Goal: Task Accomplishment & Management: Use online tool/utility

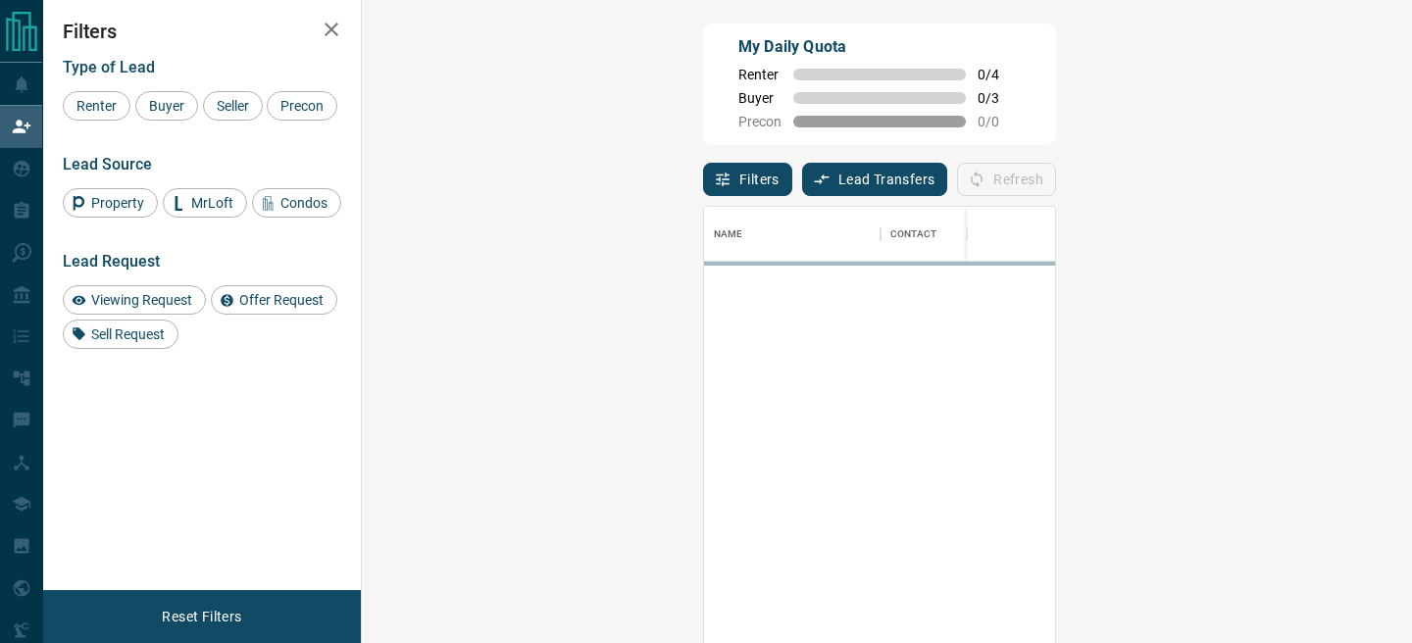
scroll to position [482, 1008]
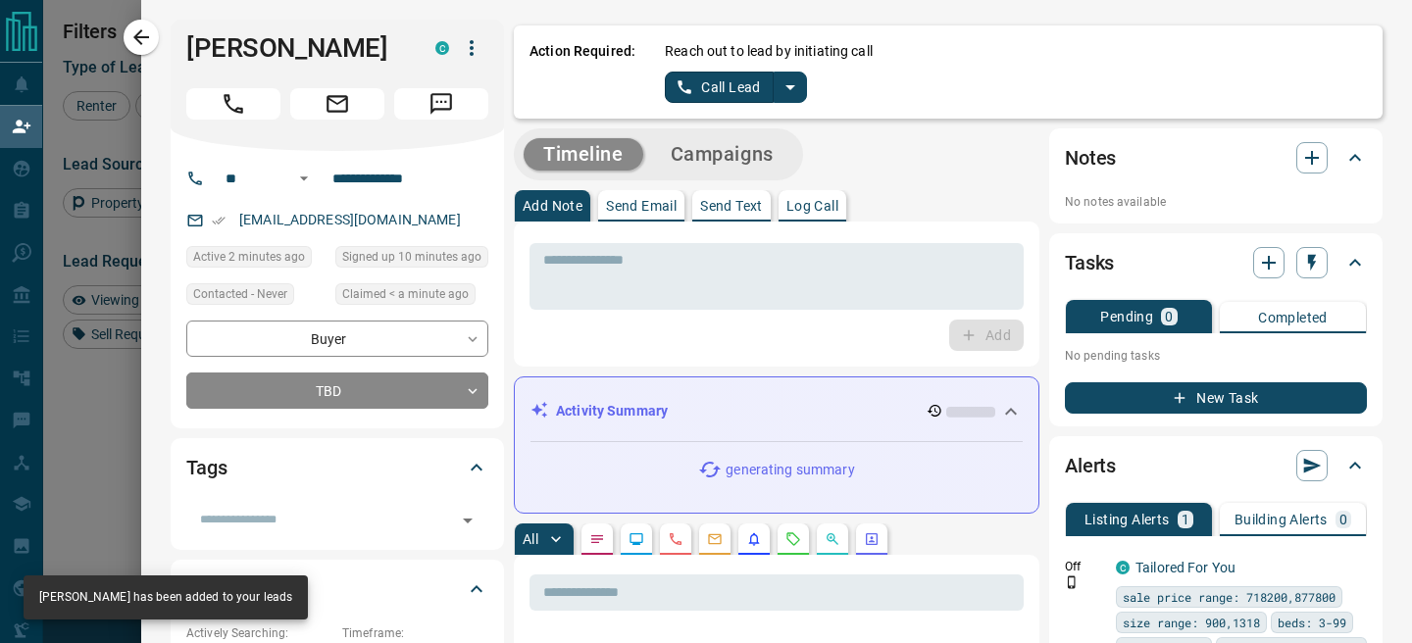
click at [793, 87] on icon "split button" at bounding box center [791, 88] width 24 height 24
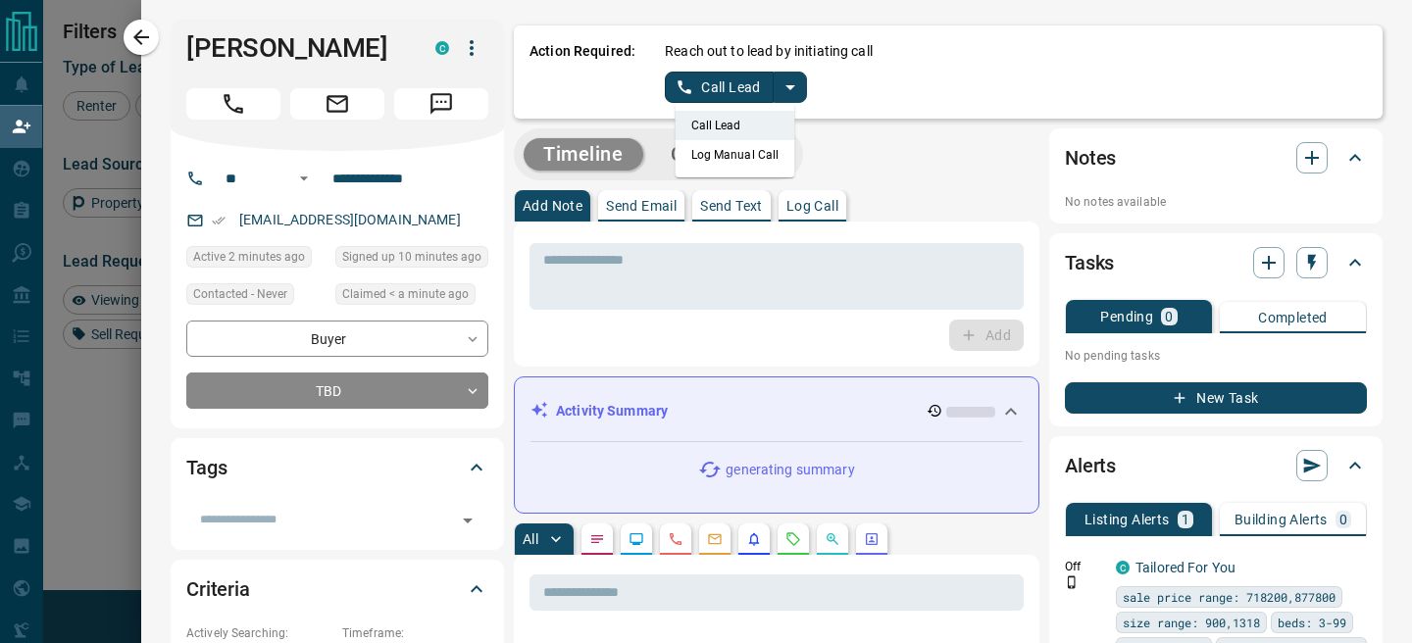
click at [700, 148] on li "Log Manual Call" at bounding box center [736, 154] width 120 height 29
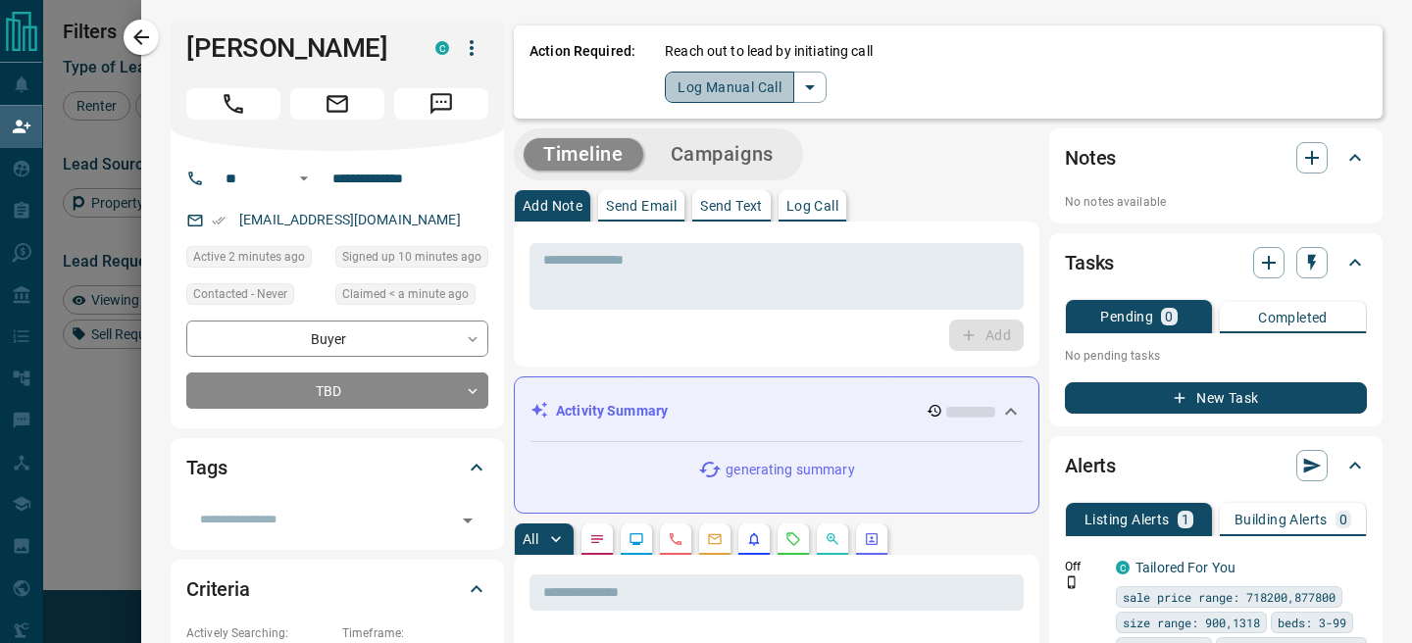
click at [680, 96] on button "Log Manual Call" at bounding box center [729, 87] width 129 height 31
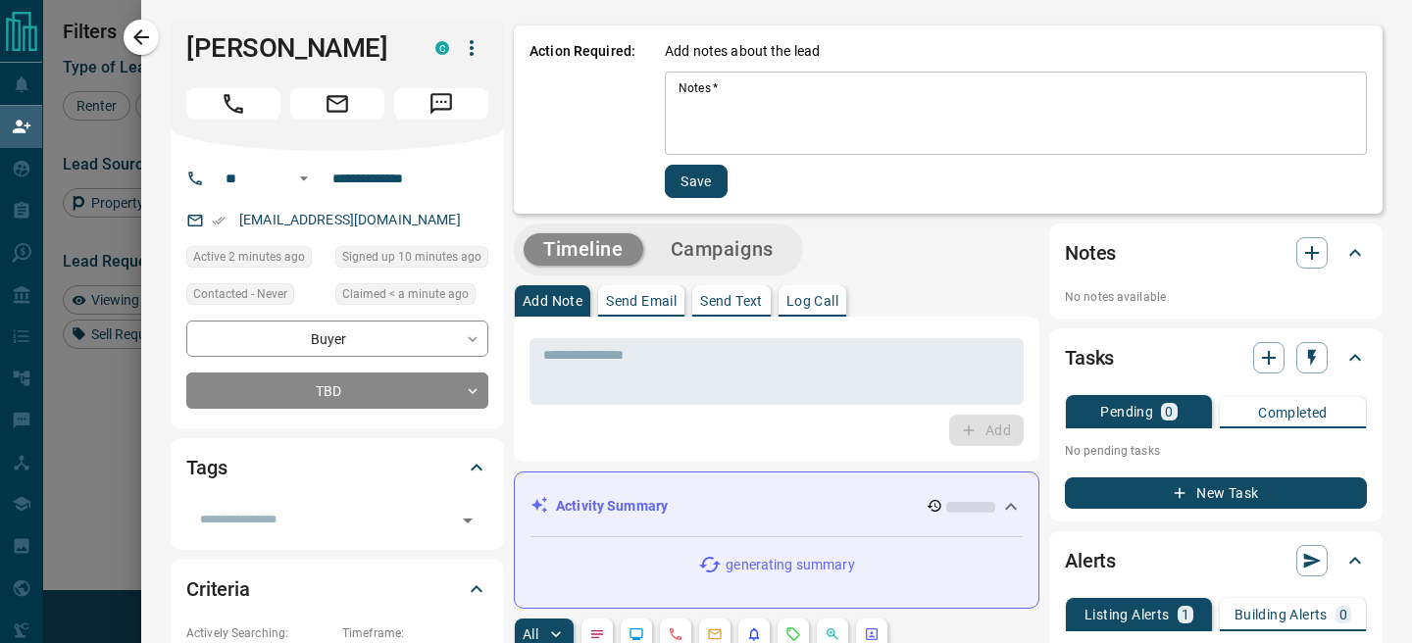
click at [705, 104] on textarea "Notes   *" at bounding box center [1016, 113] width 675 height 67
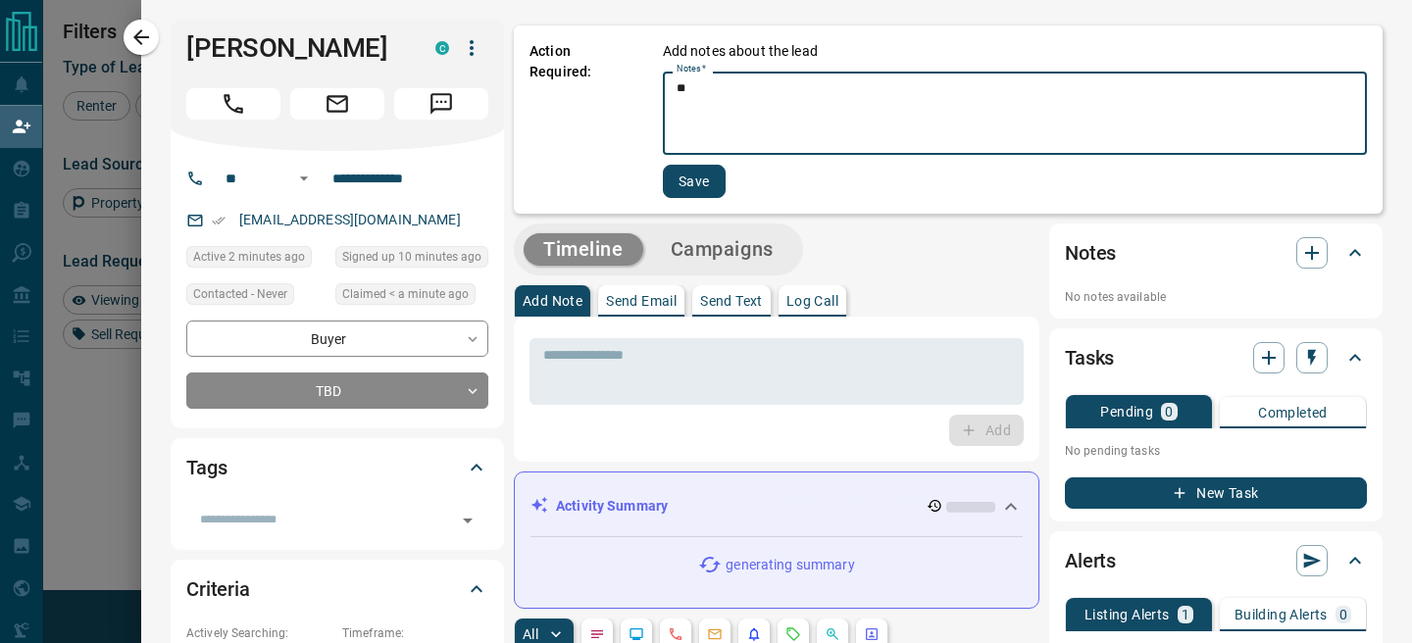
type textarea "**"
click at [688, 166] on button "Save" at bounding box center [694, 181] width 63 height 33
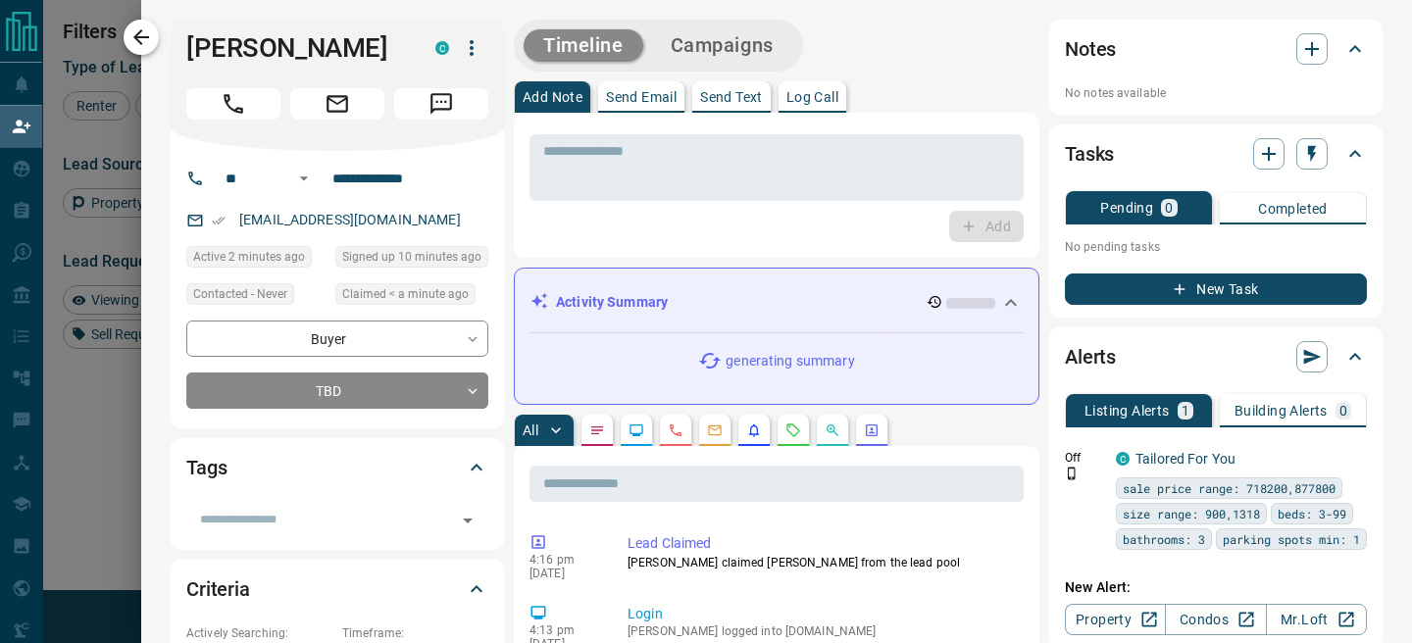
click at [147, 40] on icon "button" at bounding box center [141, 37] width 24 height 24
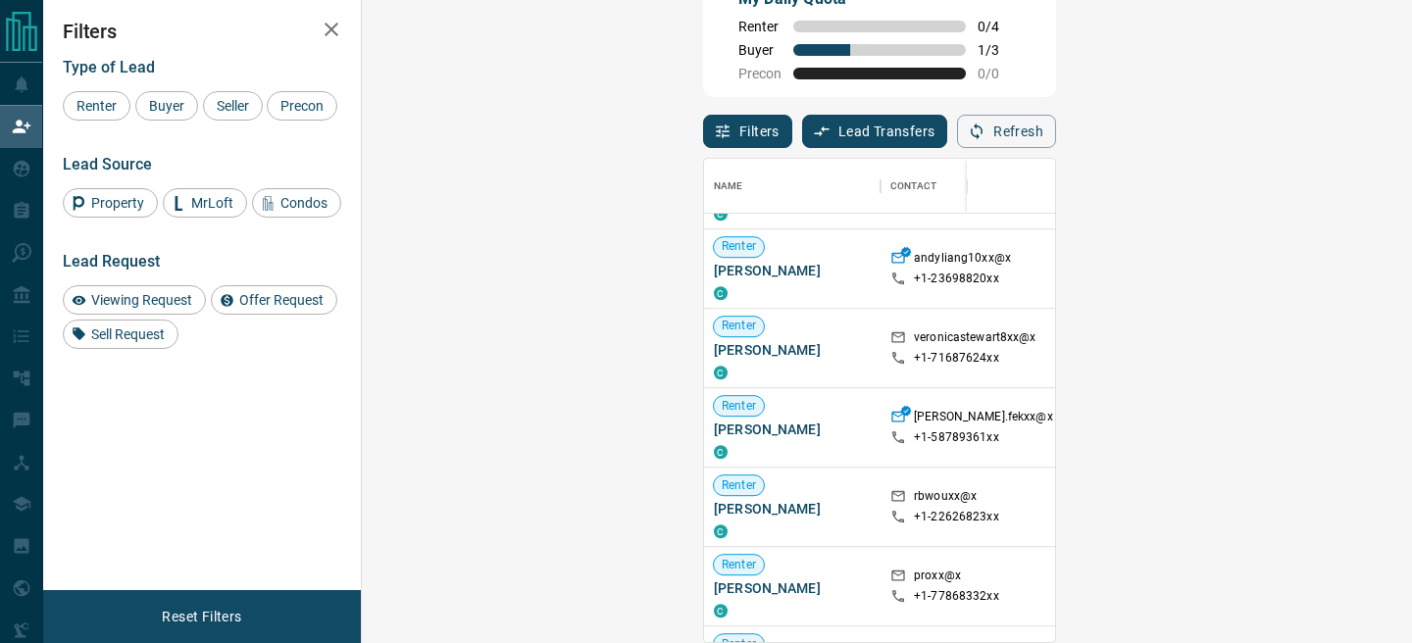
scroll to position [1220, 0]
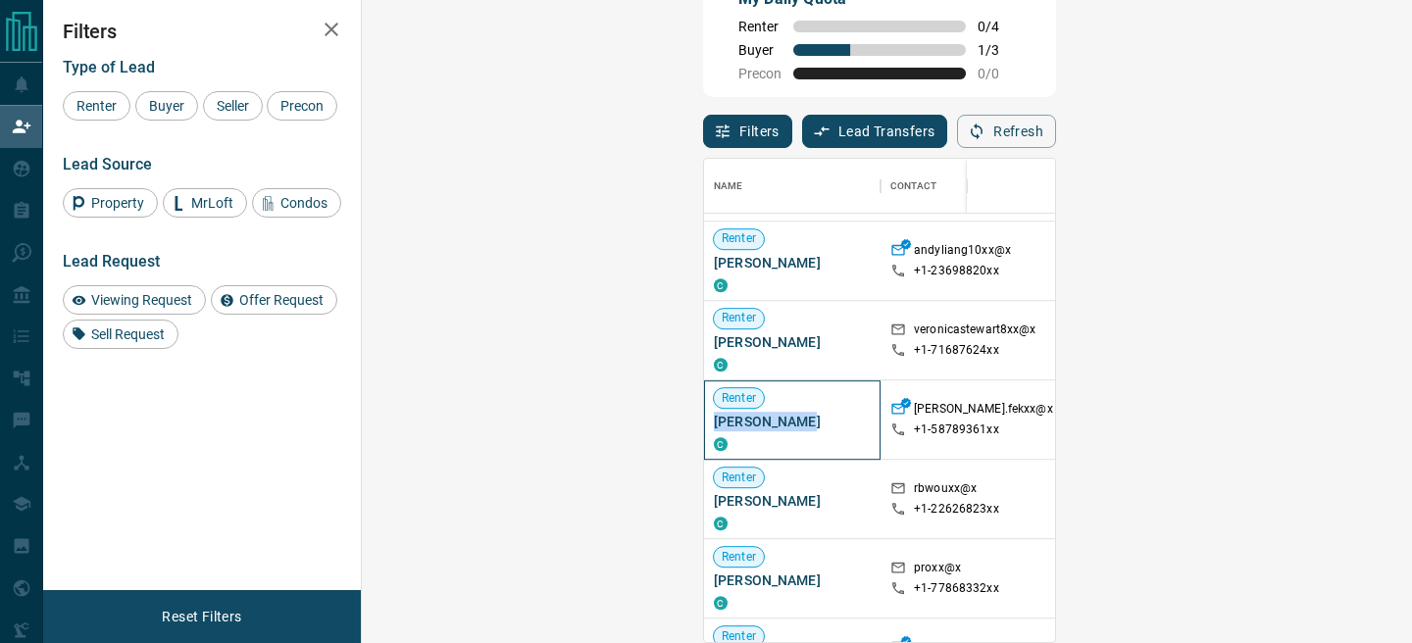
drag, startPoint x: 502, startPoint y: 422, endPoint x: 384, endPoint y: 422, distance: 117.7
click at [704, 422] on div "Renter [PERSON_NAME] C" at bounding box center [792, 419] width 177 height 79
copy span "[PERSON_NAME]"
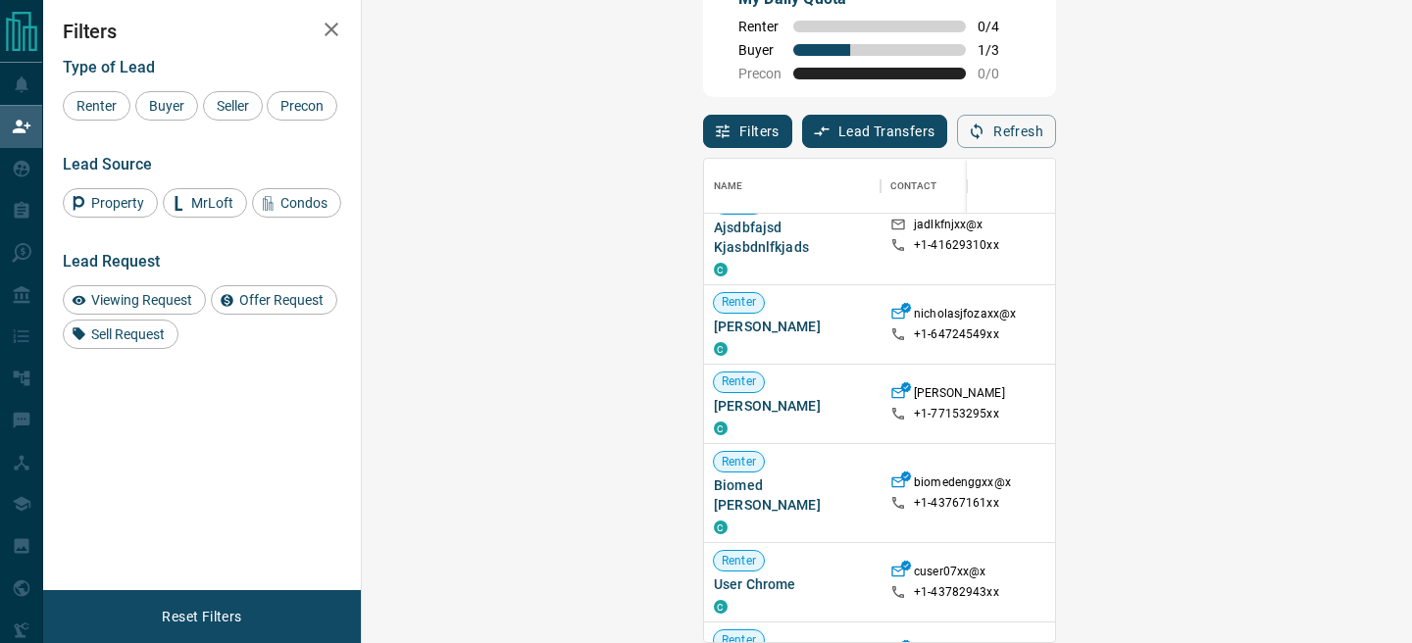
scroll to position [171, 0]
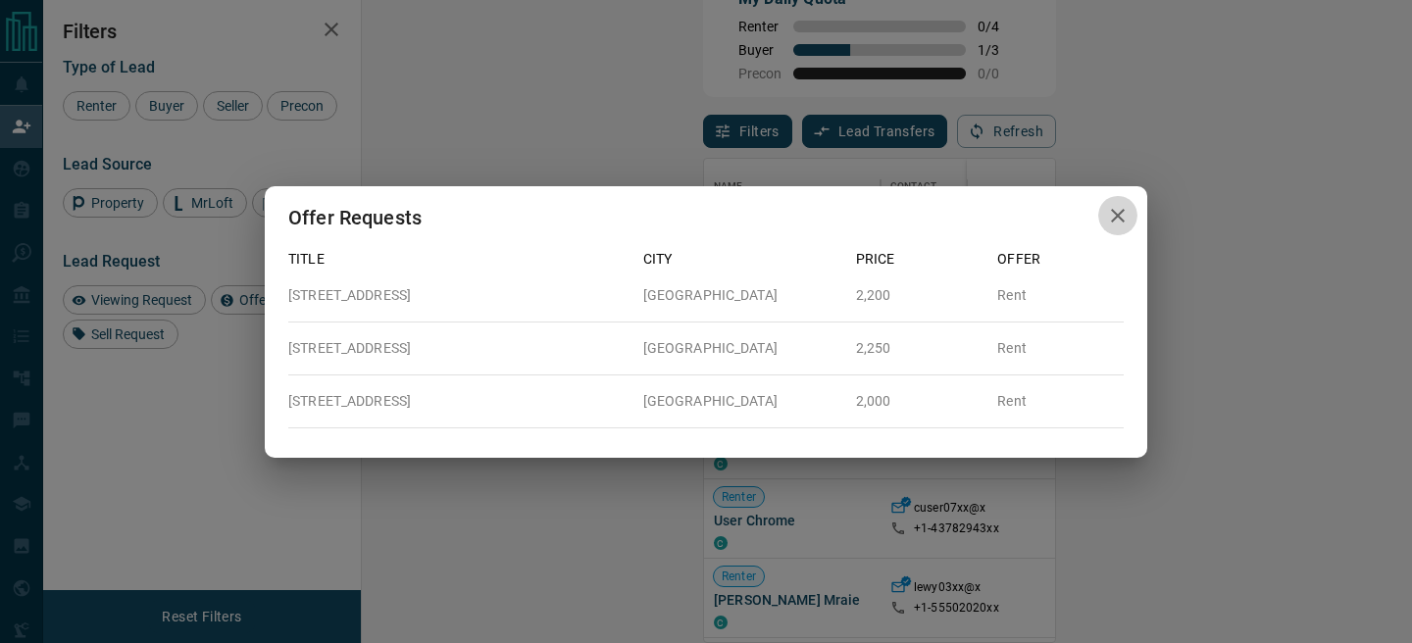
click at [1121, 220] on icon "button" at bounding box center [1118, 216] width 24 height 24
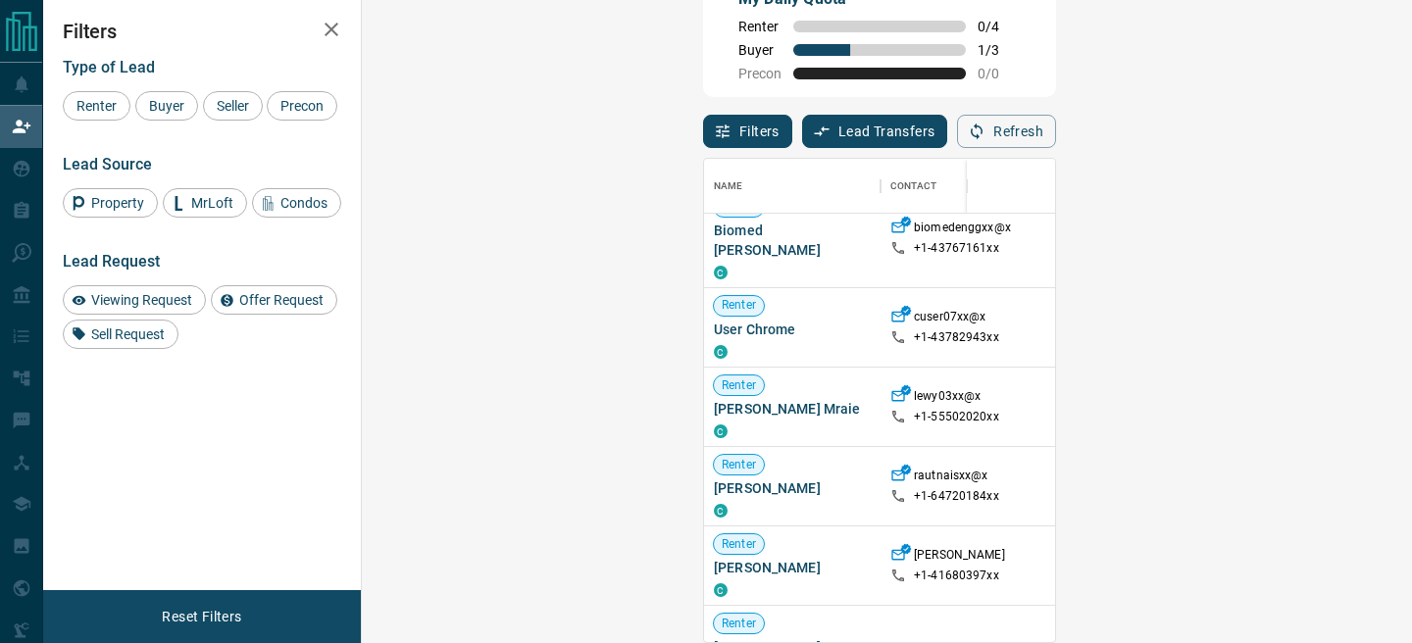
scroll to position [387, 0]
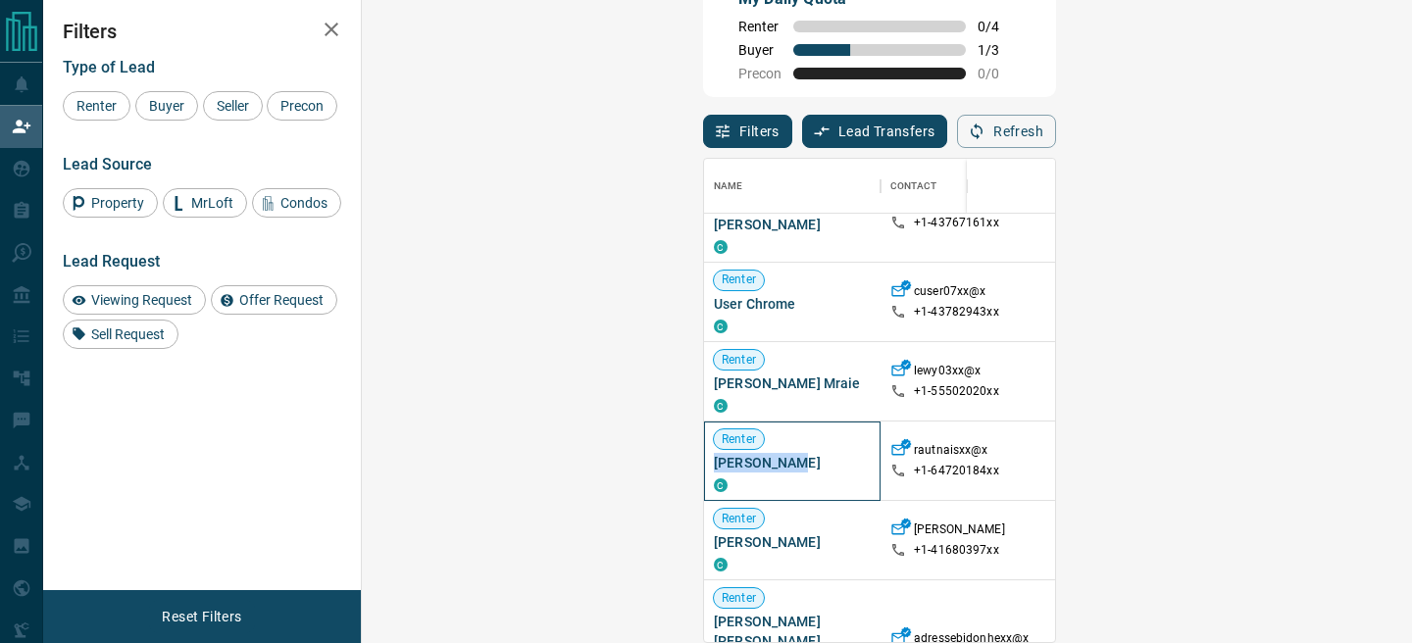
drag, startPoint x: 468, startPoint y: 448, endPoint x: 383, endPoint y: 445, distance: 84.4
click at [704, 445] on div "Renter [PERSON_NAME] C" at bounding box center [792, 461] width 177 height 79
copy span "[PERSON_NAME]"
